Goal: Find specific page/section: Find specific page/section

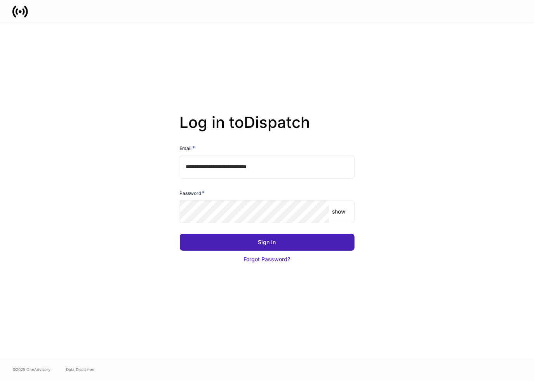
click at [264, 245] on div "Sign In" at bounding box center [267, 243] width 18 height 8
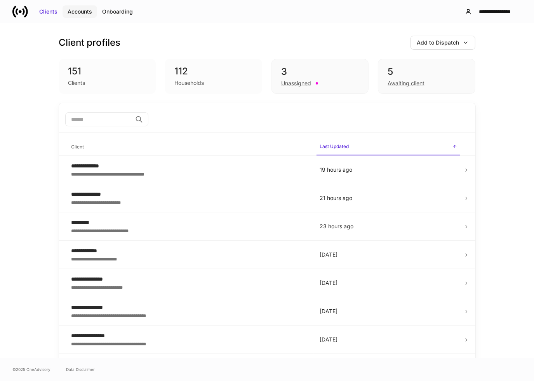
click at [81, 11] on div "Accounts" at bounding box center [80, 12] width 24 height 8
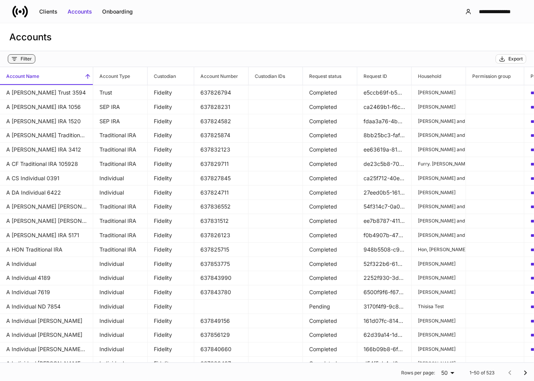
click at [22, 57] on div "Filter" at bounding box center [26, 59] width 11 height 6
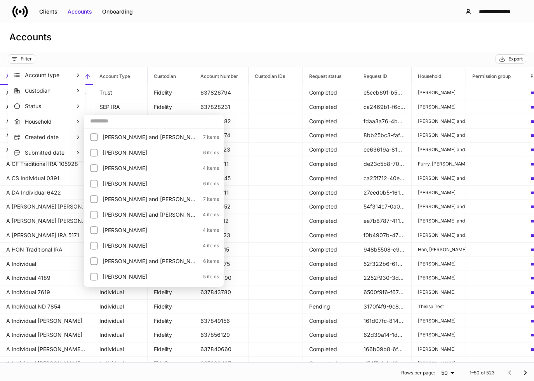
click at [99, 120] on input "text" at bounding box center [154, 121] width 140 height 14
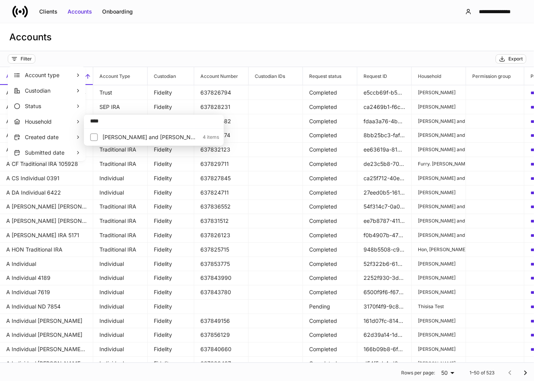
type input "****"
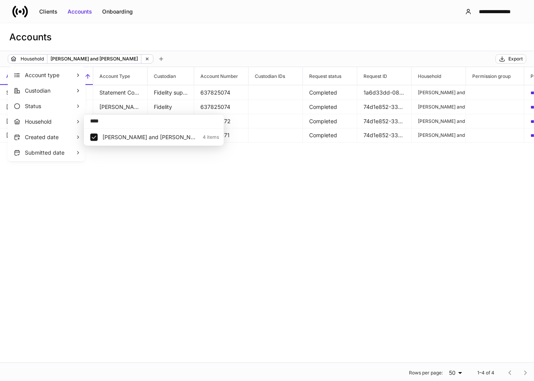
click at [208, 45] on div at bounding box center [267, 190] width 534 height 381
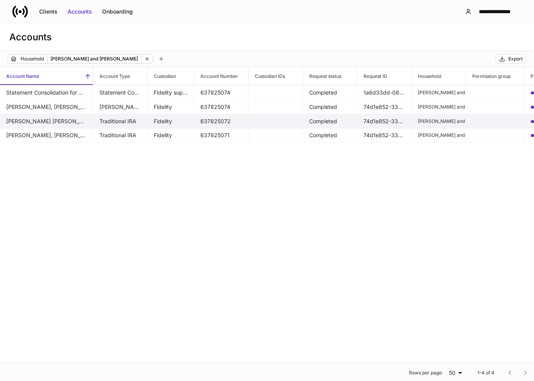
click at [52, 121] on td "Wamsley, Brian Trad IRA 9037" at bounding box center [46, 121] width 93 height 15
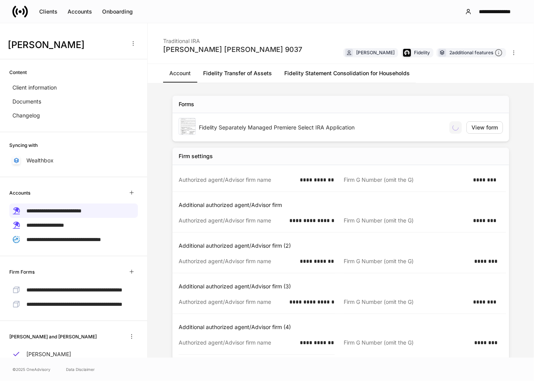
click at [253, 78] on link "Fidelity Transfer of Assets" at bounding box center [237, 73] width 81 height 19
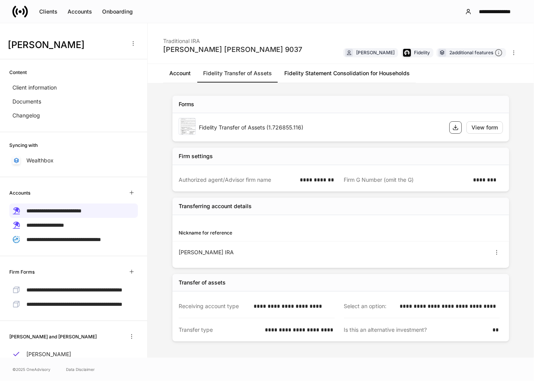
click at [455, 126] on icon "button" at bounding box center [455, 127] width 5 height 5
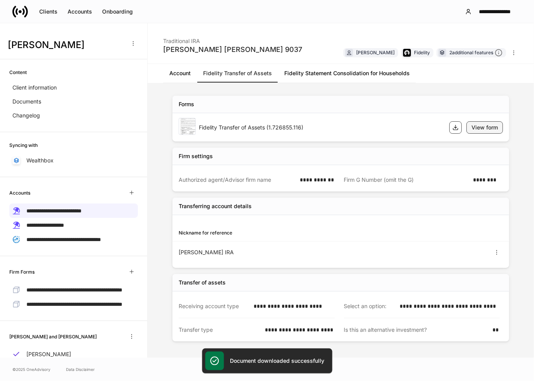
click at [483, 125] on div "View form" at bounding box center [484, 128] width 26 height 8
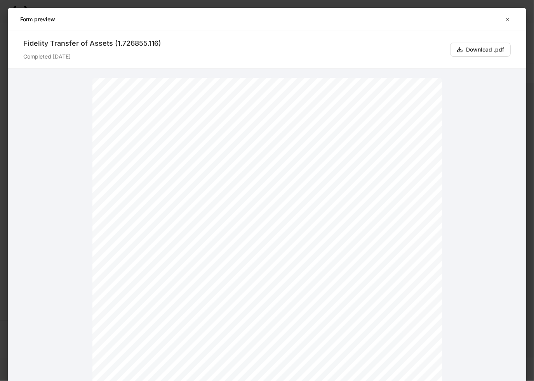
drag, startPoint x: 309, startPoint y: 170, endPoint x: 288, endPoint y: 171, distance: 21.0
drag, startPoint x: 299, startPoint y: 172, endPoint x: 366, endPoint y: 144, distance: 72.2
click at [397, 86] on link at bounding box center [404, 87] width 33 height 12
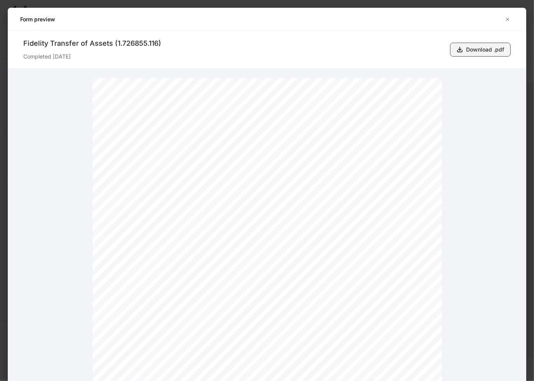
click at [466, 48] on div "Download .pdf" at bounding box center [485, 50] width 38 height 8
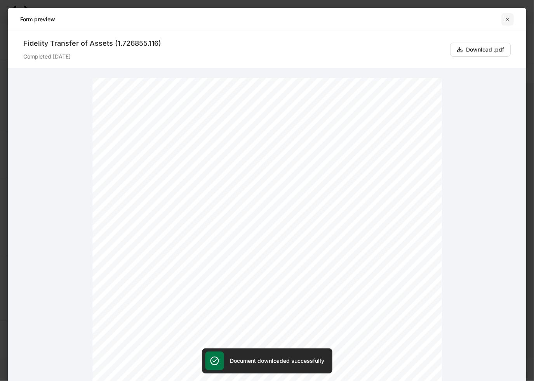
click at [506, 17] on icon "button" at bounding box center [507, 19] width 6 height 6
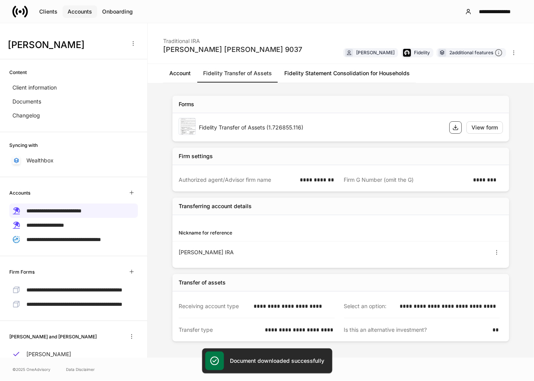
click at [79, 11] on div "Accounts" at bounding box center [80, 12] width 24 height 8
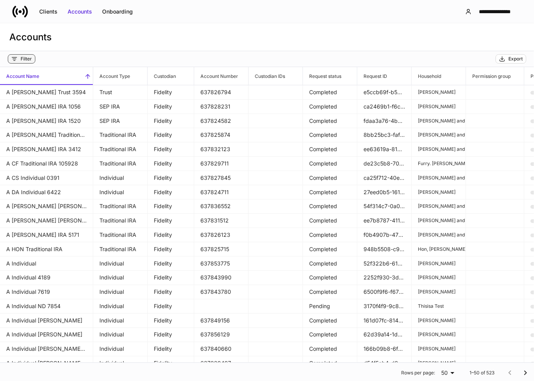
click at [23, 59] on div "Filter" at bounding box center [26, 59] width 11 height 6
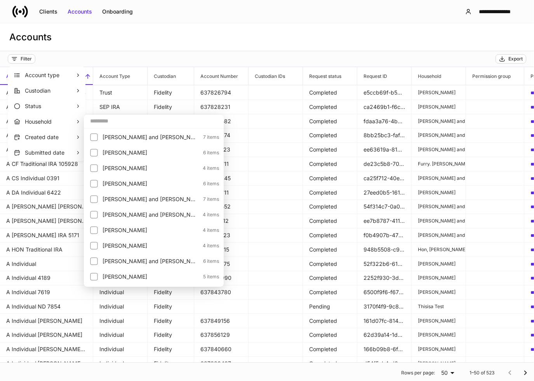
click at [101, 124] on input "text" at bounding box center [154, 121] width 140 height 14
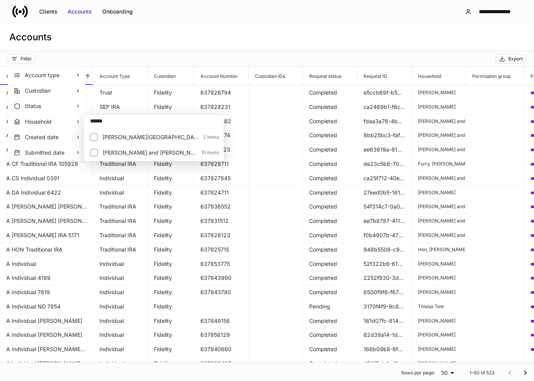
type input "******"
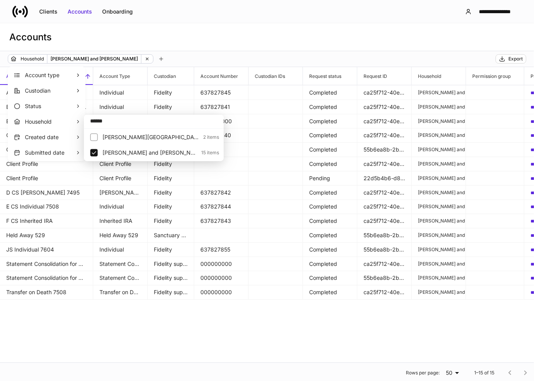
click at [176, 46] on div at bounding box center [267, 190] width 534 height 381
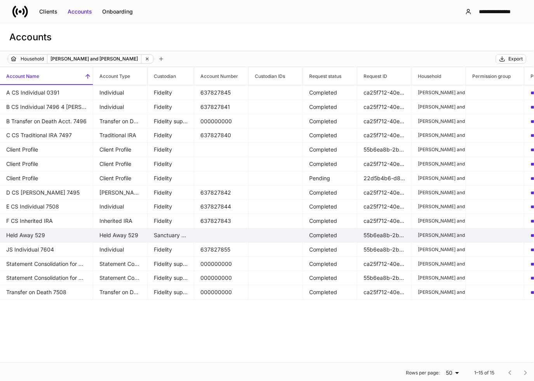
click at [69, 236] on td "Held Away 529" at bounding box center [46, 235] width 93 height 15
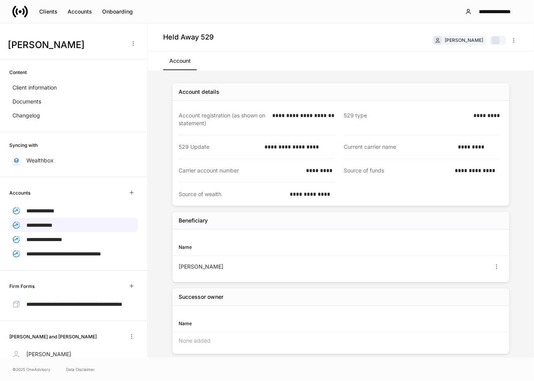
click at [404, 125] on div "529 type" at bounding box center [406, 120] width 125 height 16
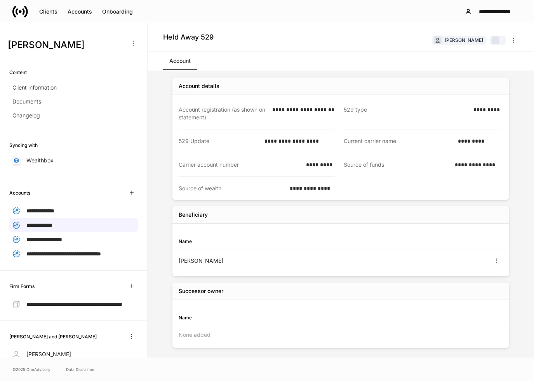
scroll to position [8, 0]
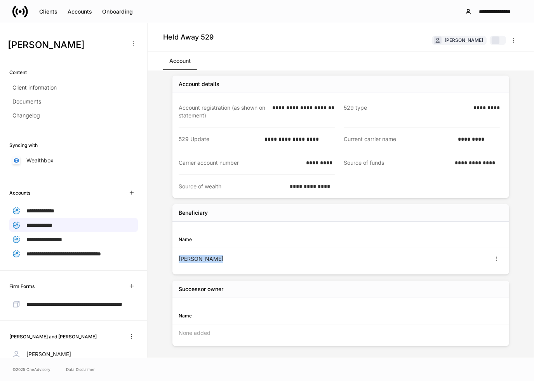
drag, startPoint x: 208, startPoint y: 258, endPoint x: 167, endPoint y: 257, distance: 41.2
click at [167, 257] on div "**********" at bounding box center [340, 211] width 386 height 296
drag, startPoint x: 292, startPoint y: 110, endPoint x: 304, endPoint y: 110, distance: 12.4
click at [304, 110] on div "**********" at bounding box center [300, 112] width 67 height 16
click at [369, 126] on div "529 type *********" at bounding box center [422, 111] width 156 height 31
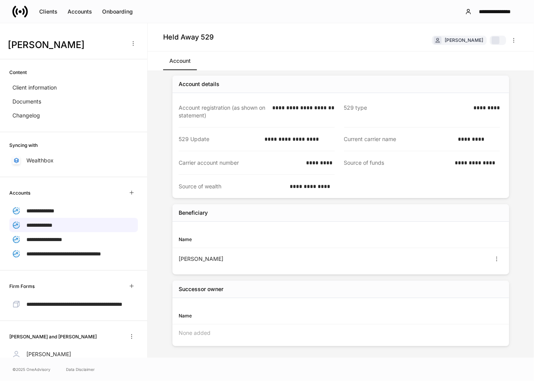
click at [360, 52] on div "Account" at bounding box center [340, 61] width 386 height 19
